Goal: Task Accomplishment & Management: Manage account settings

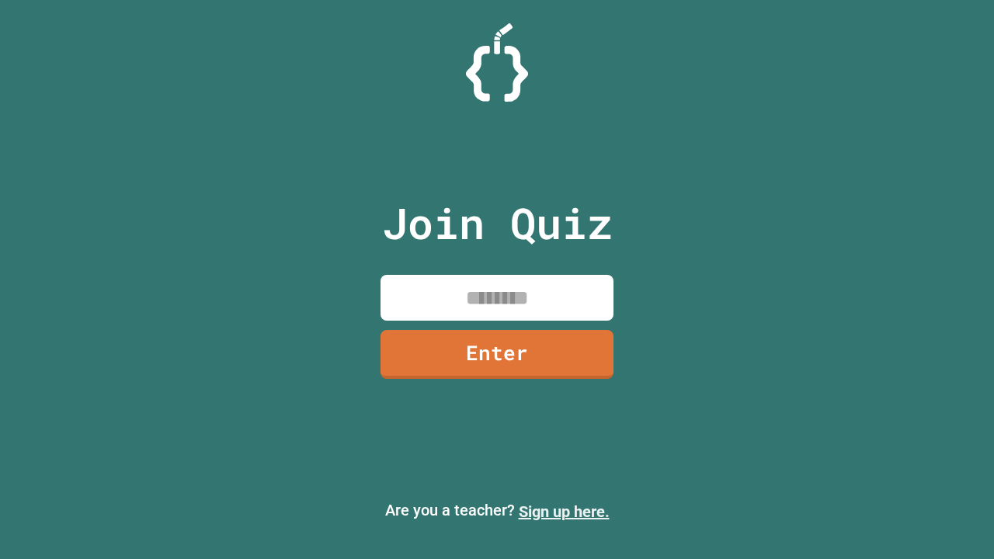
click at [557, 512] on link "Sign up here." at bounding box center [564, 511] width 91 height 19
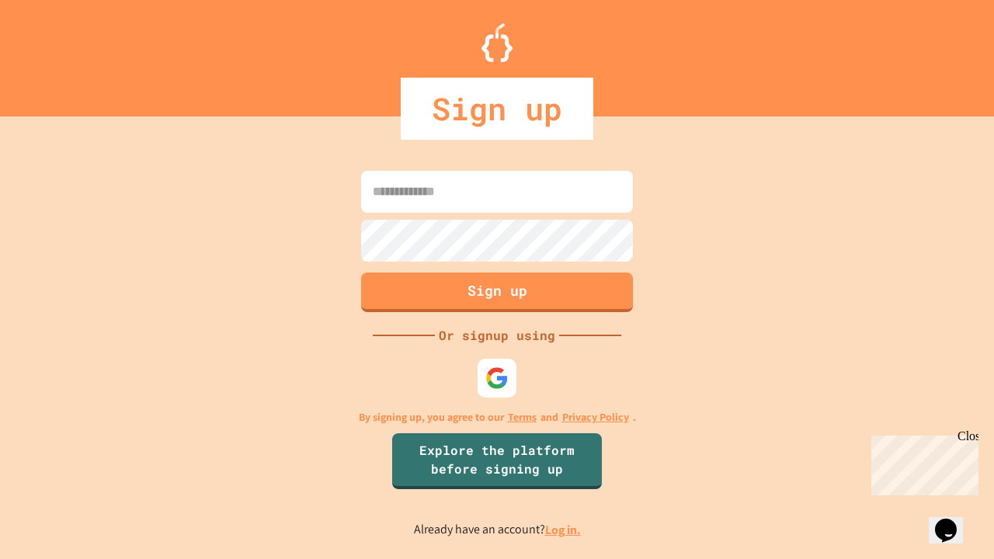
click at [564, 529] on link "Log in." at bounding box center [563, 530] width 36 height 16
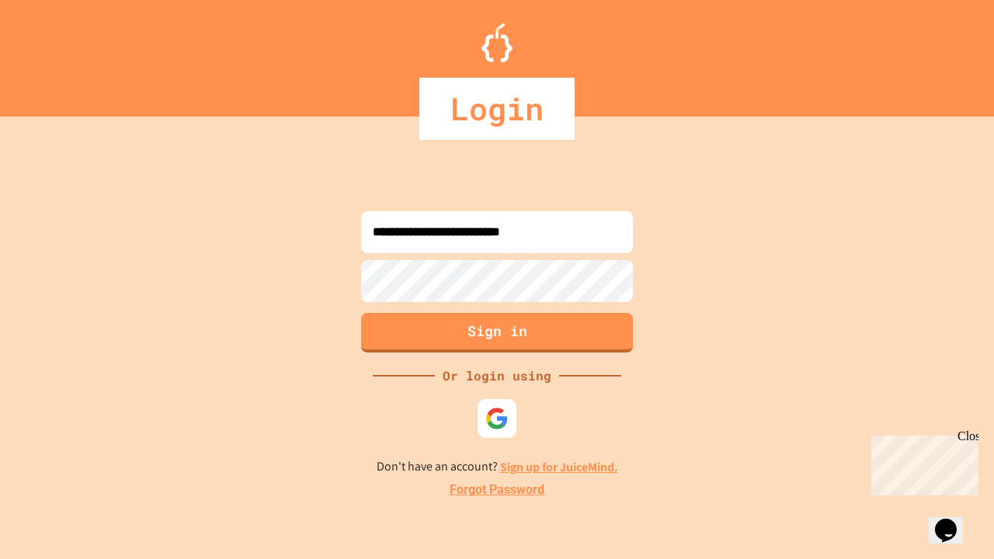
type input "**********"
